Goal: Task Accomplishment & Management: Manage account settings

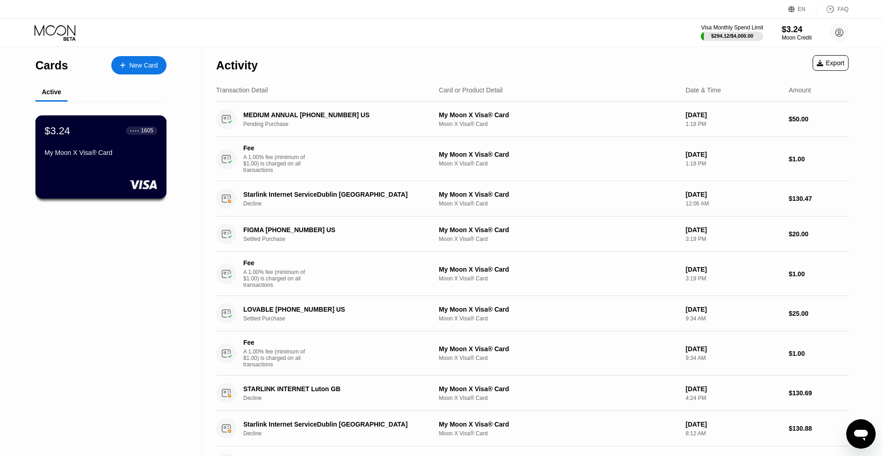
click at [103, 139] on div "$3.24 ● ● ● ● 1605 My Moon X Visa® Card" at bounding box center [101, 142] width 113 height 35
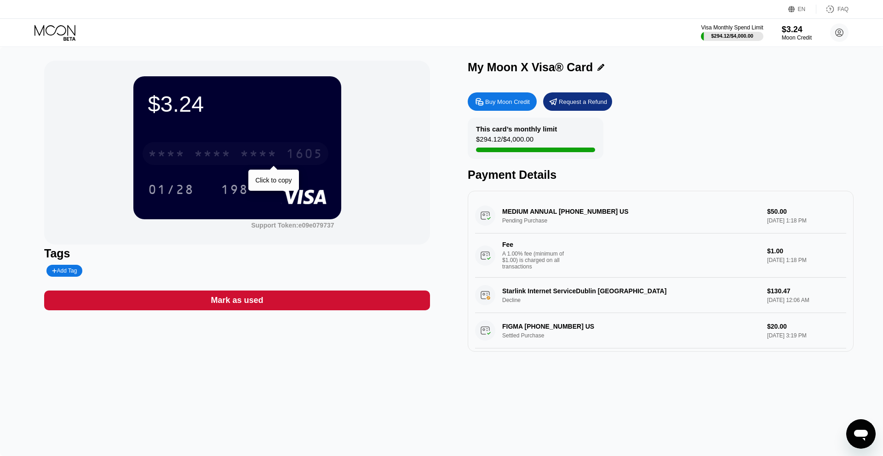
click at [240, 155] on div "* * * *" at bounding box center [258, 155] width 37 height 15
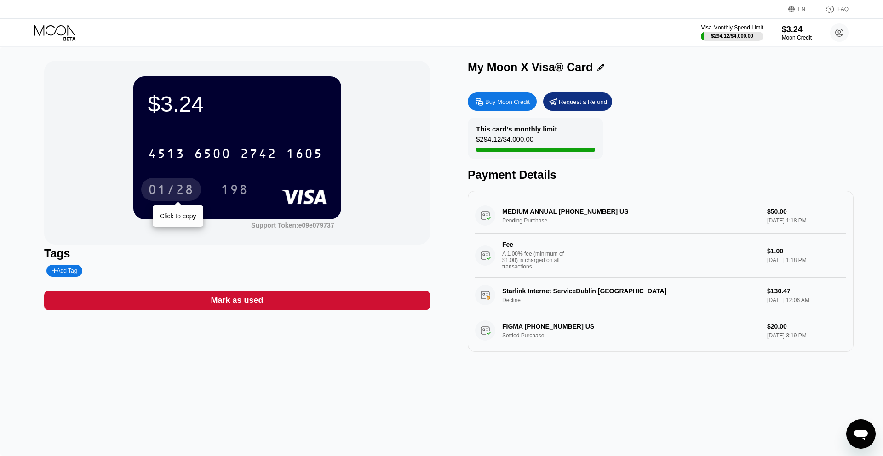
click at [171, 188] on div "01/28" at bounding box center [171, 190] width 46 height 15
